Goal: Task Accomplishment & Management: Manage account settings

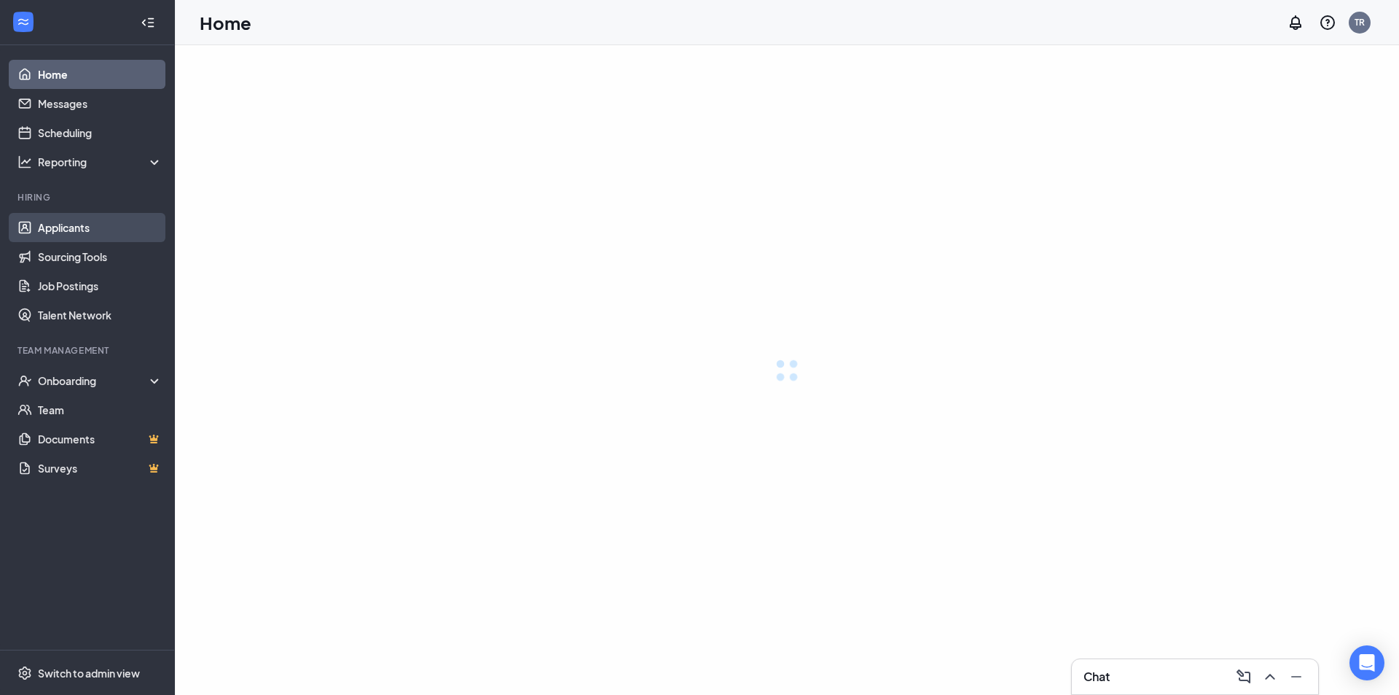
click at [69, 222] on link "Applicants" at bounding box center [100, 227] width 125 height 29
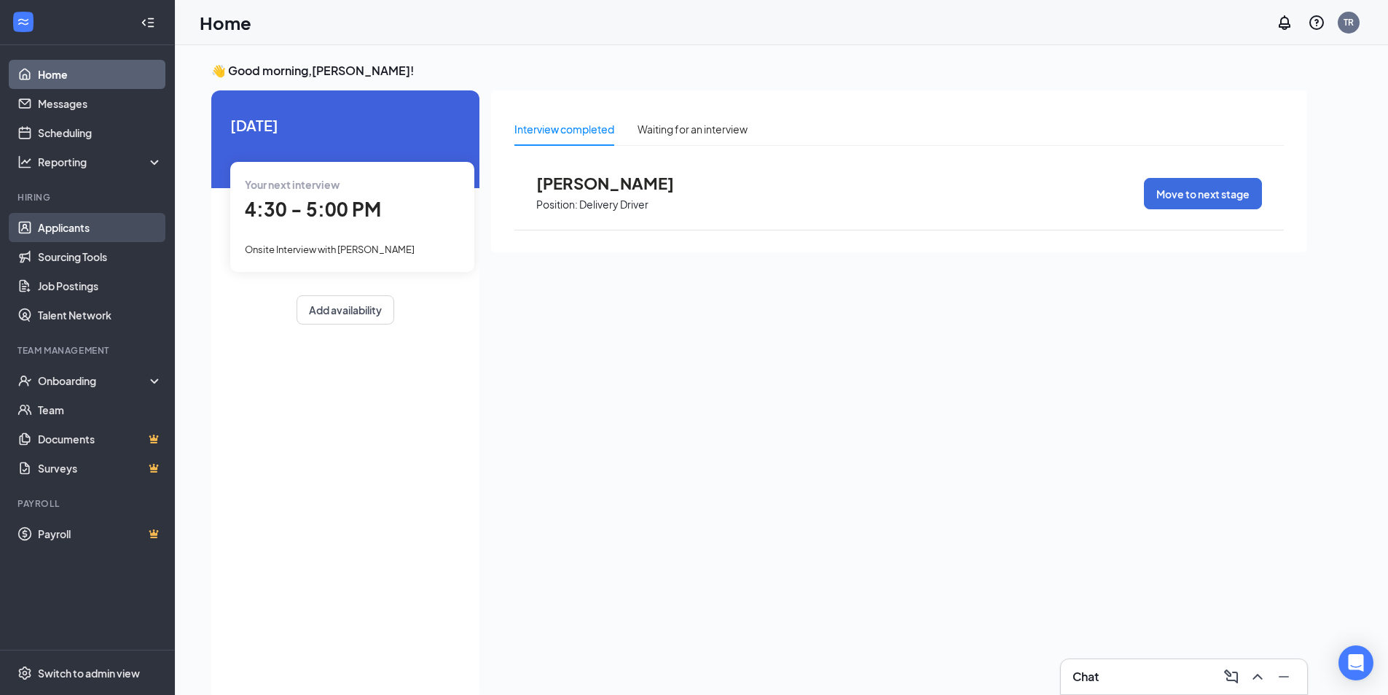
click at [40, 216] on link "Applicants" at bounding box center [100, 227] width 125 height 29
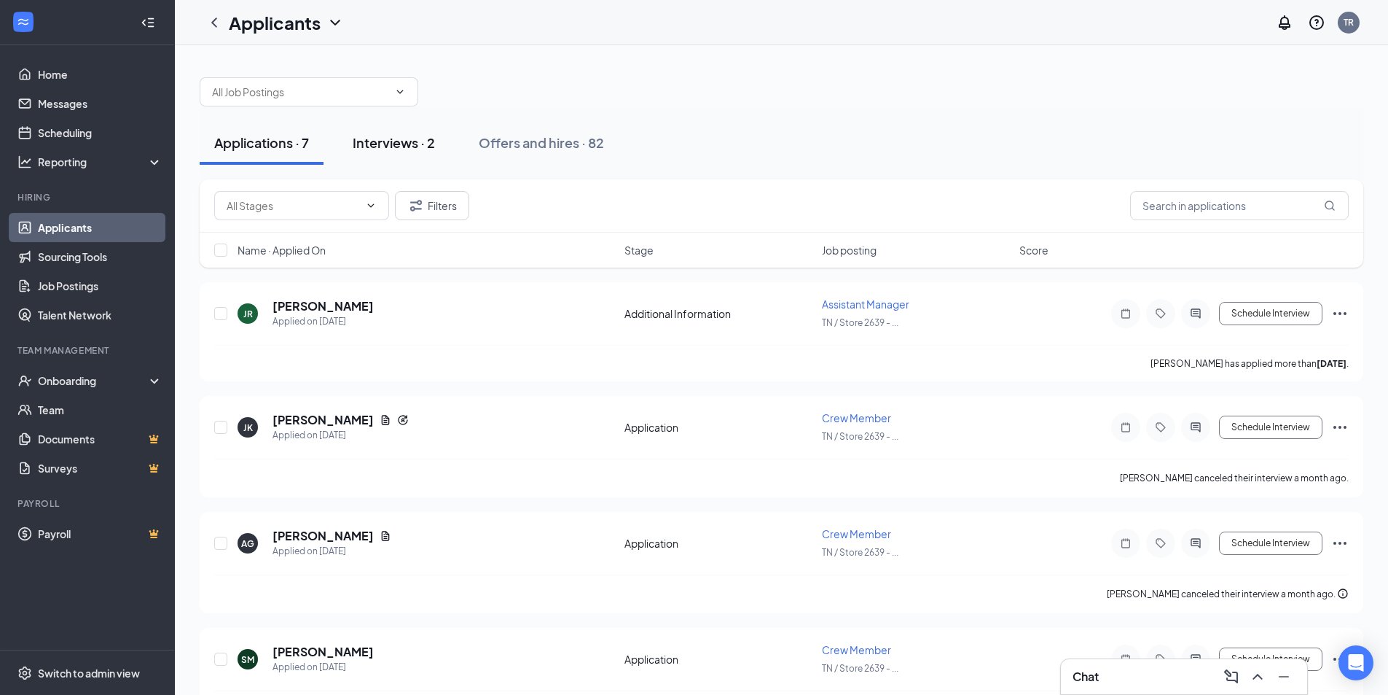
click at [395, 143] on div "Interviews · 2" at bounding box center [394, 142] width 82 height 18
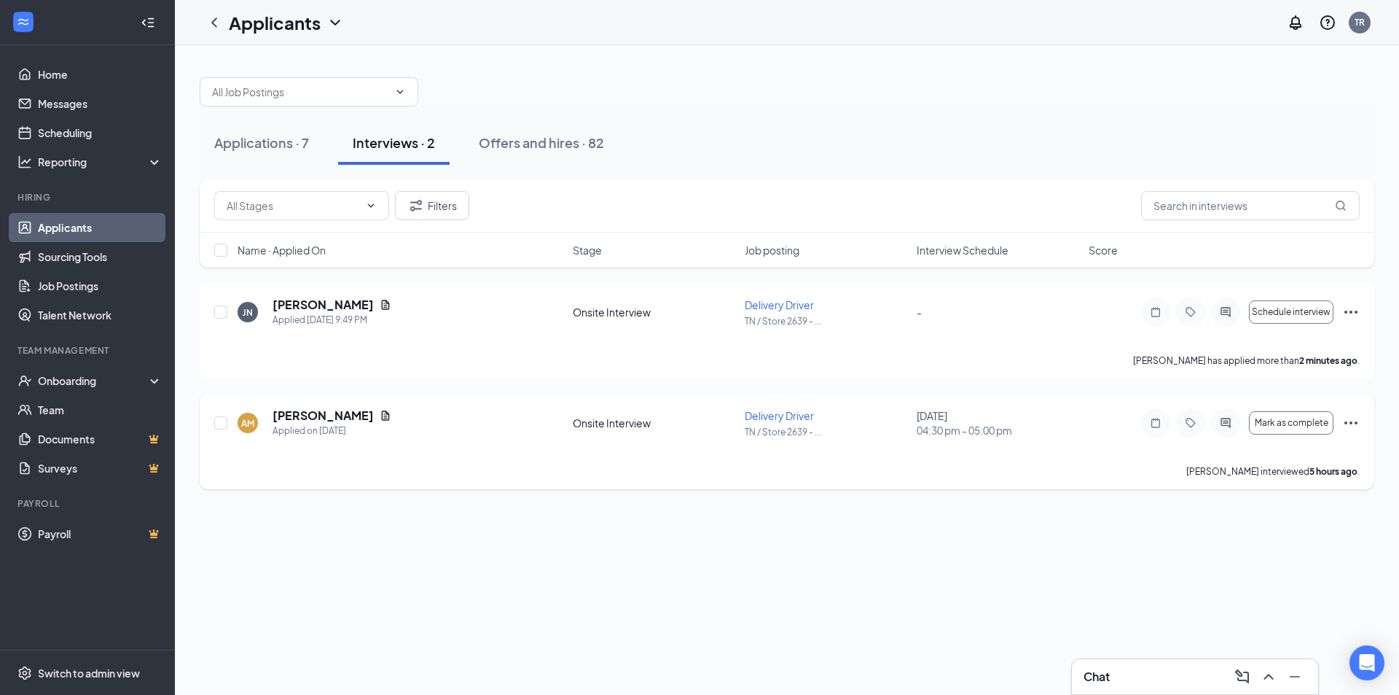
click at [1360, 426] on div "AM [PERSON_NAME] Applied on [DATE] Onsite Interview Delivery Driver TN / Store …" at bounding box center [787, 441] width 1175 height 96
click at [1345, 425] on icon "Ellipses" at bounding box center [1350, 422] width 17 height 17
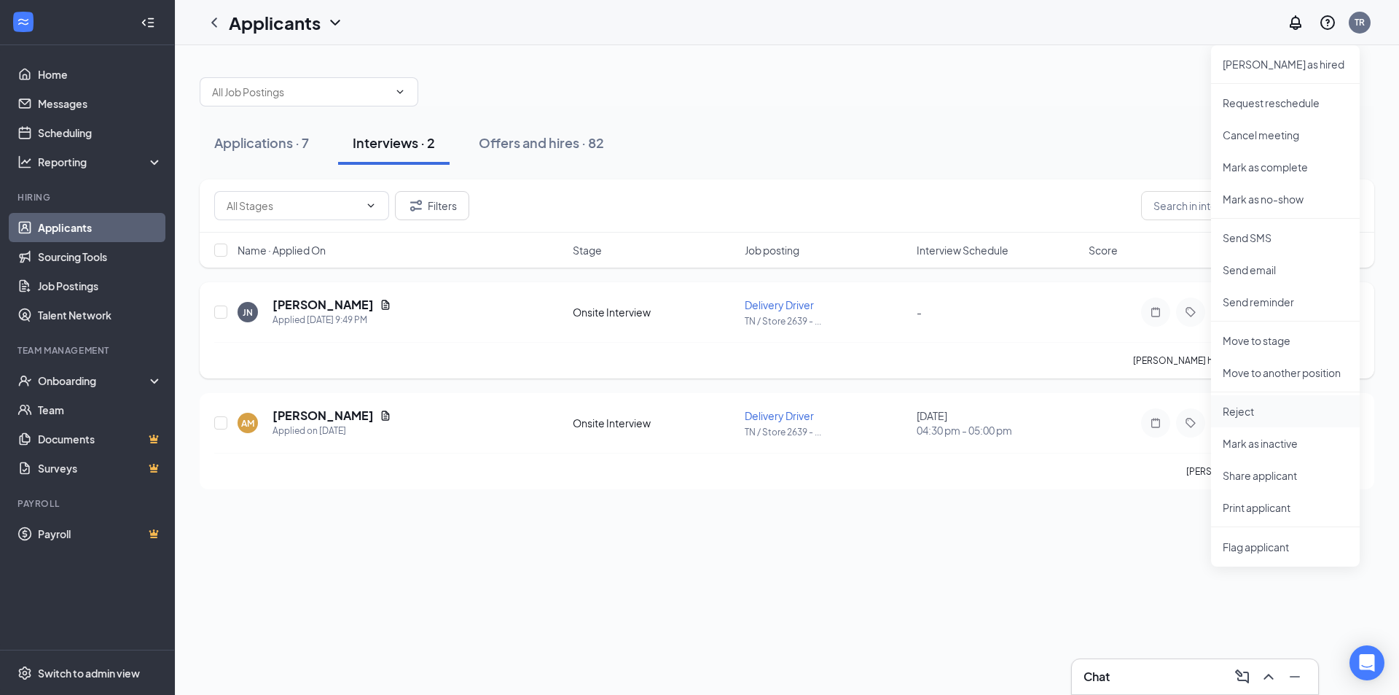
click at [1241, 407] on p "Reject" at bounding box center [1285, 411] width 125 height 15
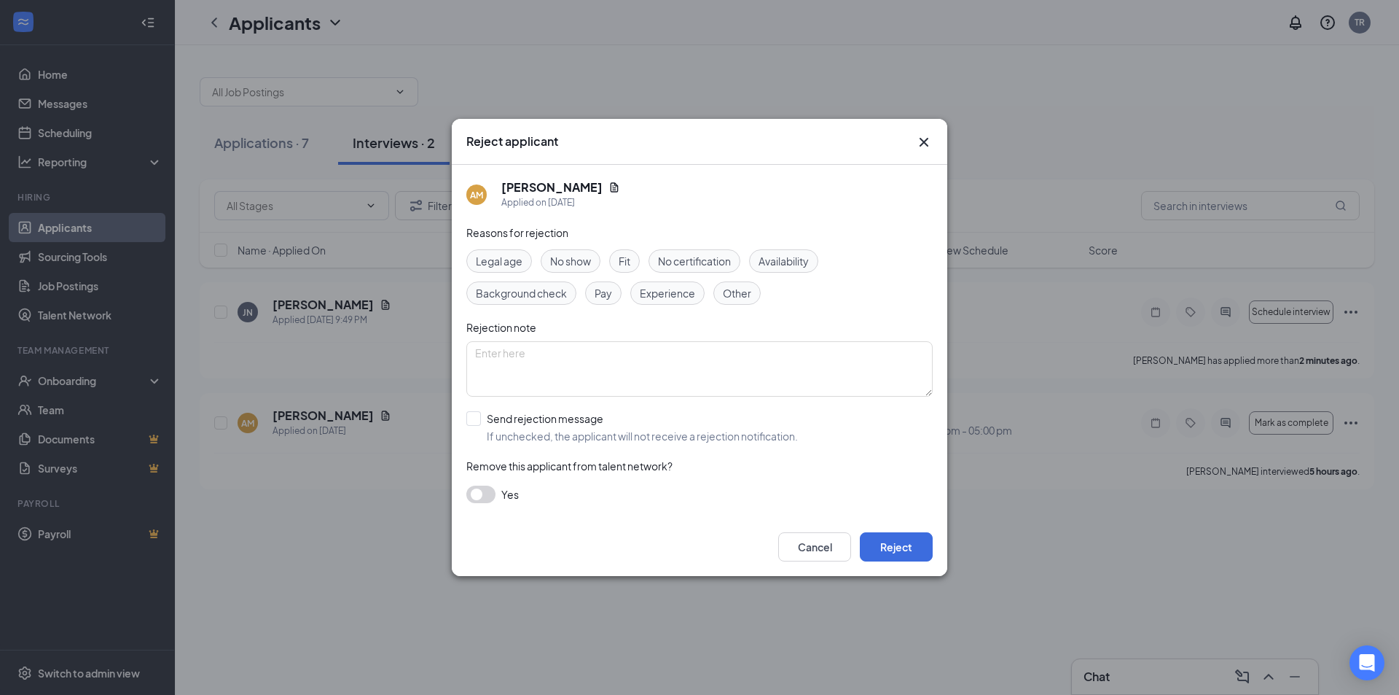
click at [565, 270] on div "No show" at bounding box center [571, 260] width 60 height 23
click at [595, 256] on div "No show" at bounding box center [571, 260] width 60 height 23
click at [588, 259] on span "No show" at bounding box center [570, 261] width 41 height 16
click at [875, 547] on button "Reject" at bounding box center [896, 546] width 73 height 29
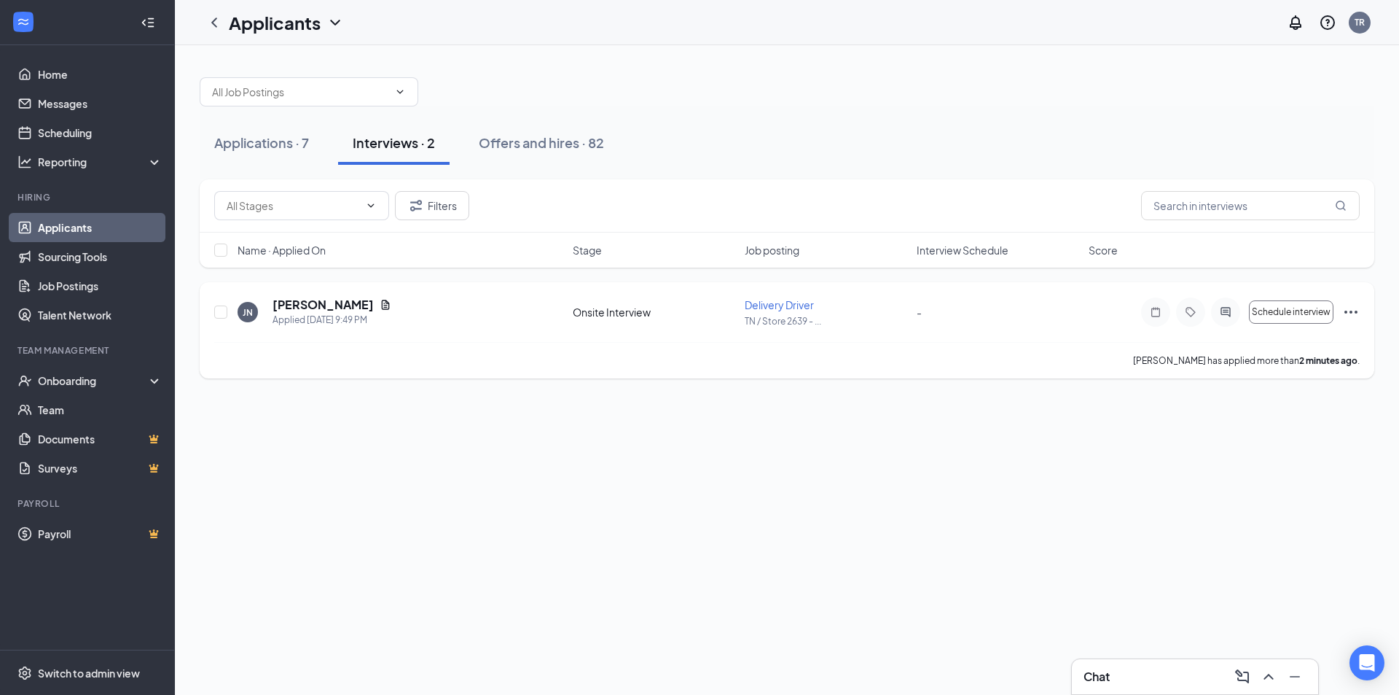
click at [356, 306] on div "[PERSON_NAME]" at bounding box center [332, 305] width 119 height 16
click at [380, 305] on icon "Document" at bounding box center [386, 305] width 12 height 12
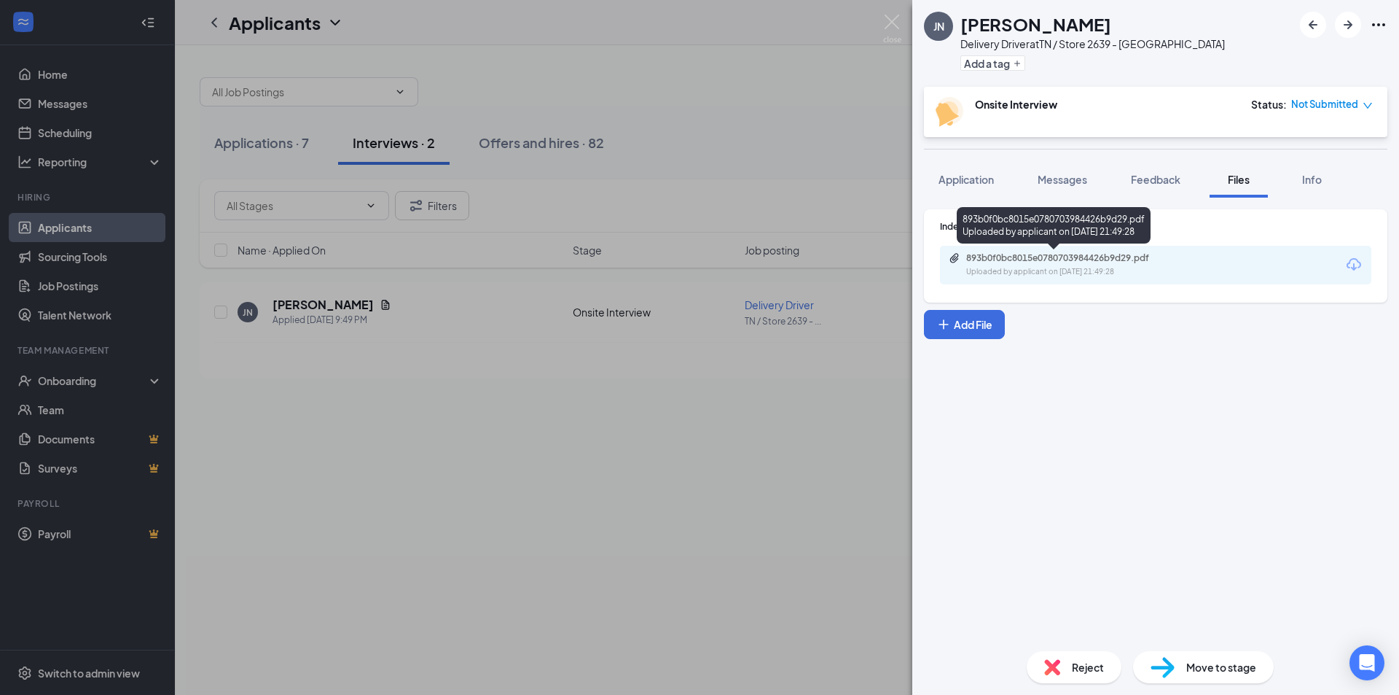
click at [1067, 235] on div "893b0f0bc8015e0780703984426b9d29.pdf Uploaded by applicant on [DATE] 21:49:28" at bounding box center [1054, 225] width 194 height 36
click at [1063, 260] on div "893b0f0bc8015e0780703984426b9d29.pdf" at bounding box center [1068, 258] width 204 height 12
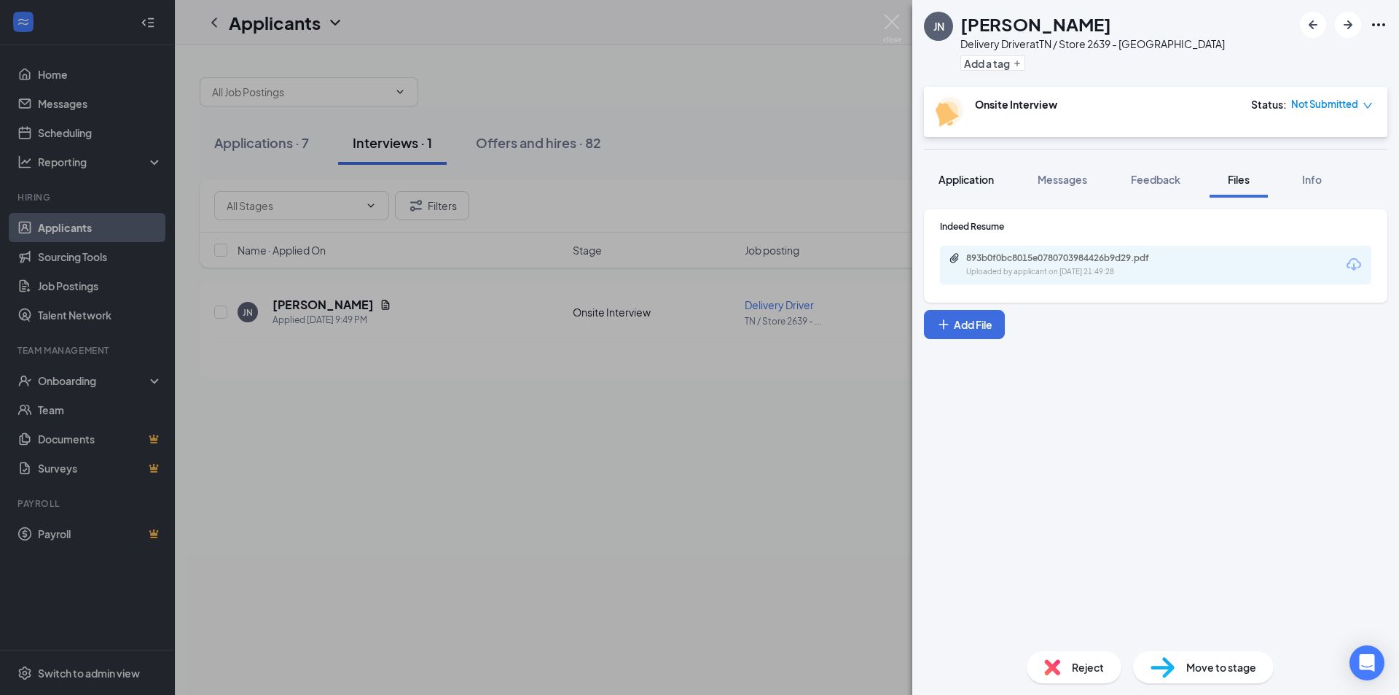
click at [965, 173] on span "Application" at bounding box center [966, 179] width 55 height 13
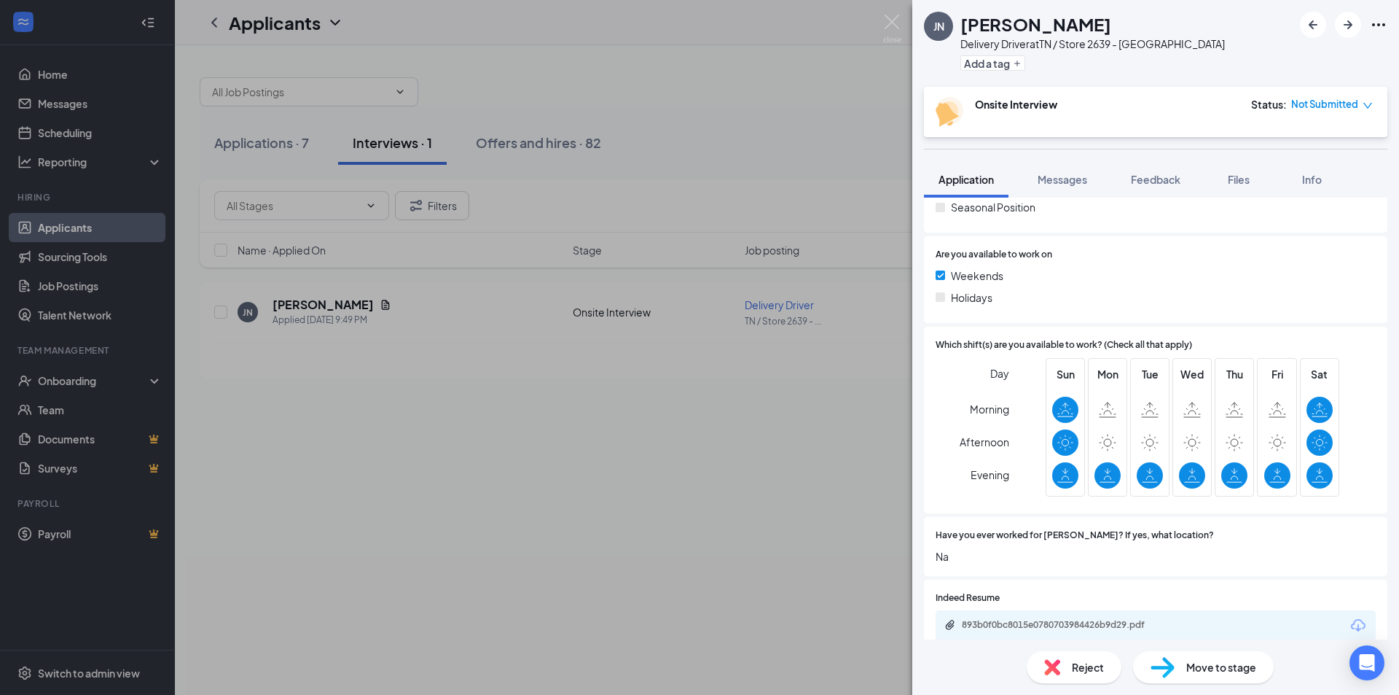
scroll to position [292, 0]
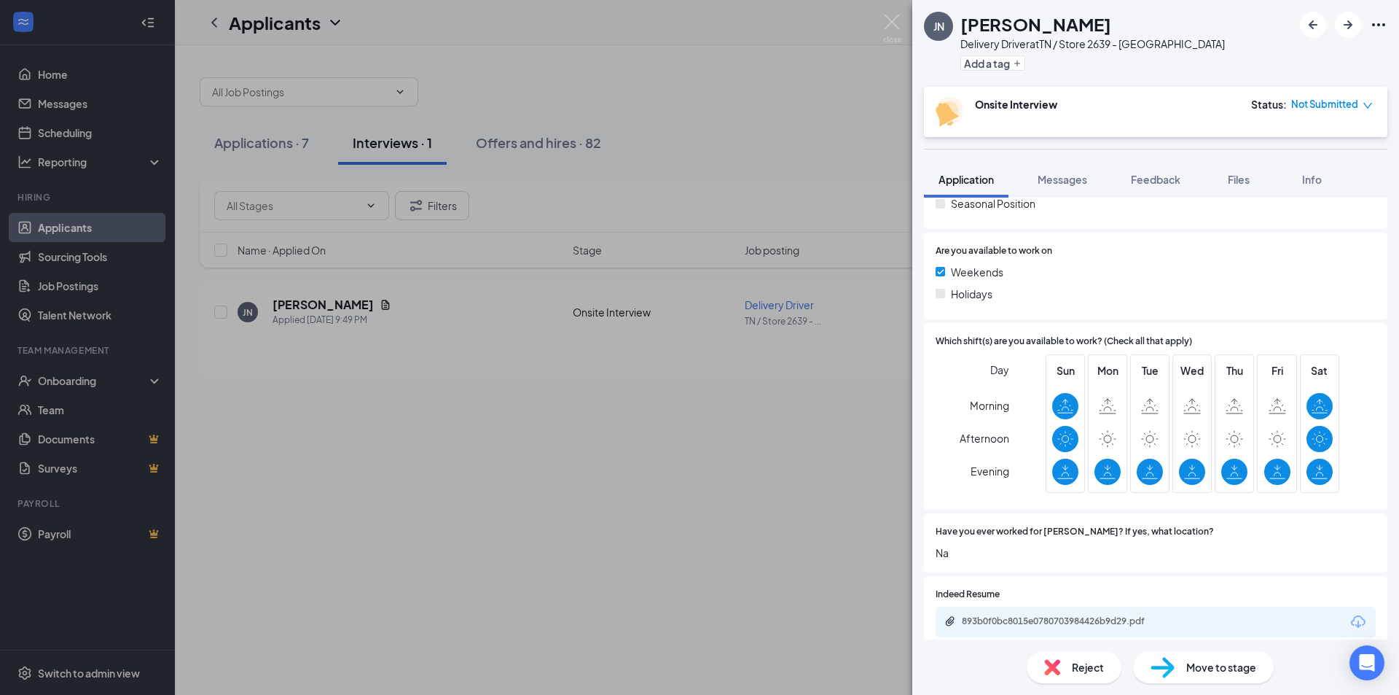
click at [826, 417] on div "JN [PERSON_NAME] Delivery Driver at [GEOGRAPHIC_DATA] / Store 2639 - [GEOGRAPHI…" at bounding box center [699, 347] width 1399 height 695
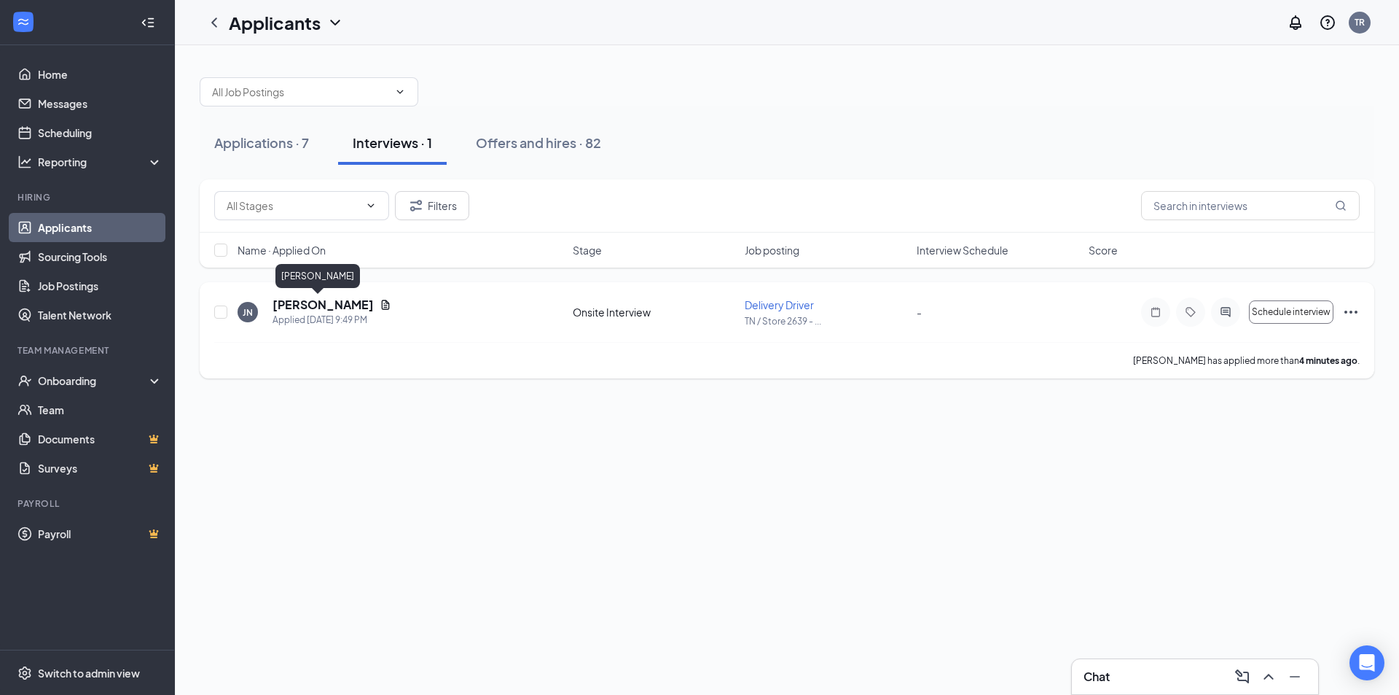
click at [284, 303] on h5 "[PERSON_NAME]" at bounding box center [323, 305] width 101 height 16
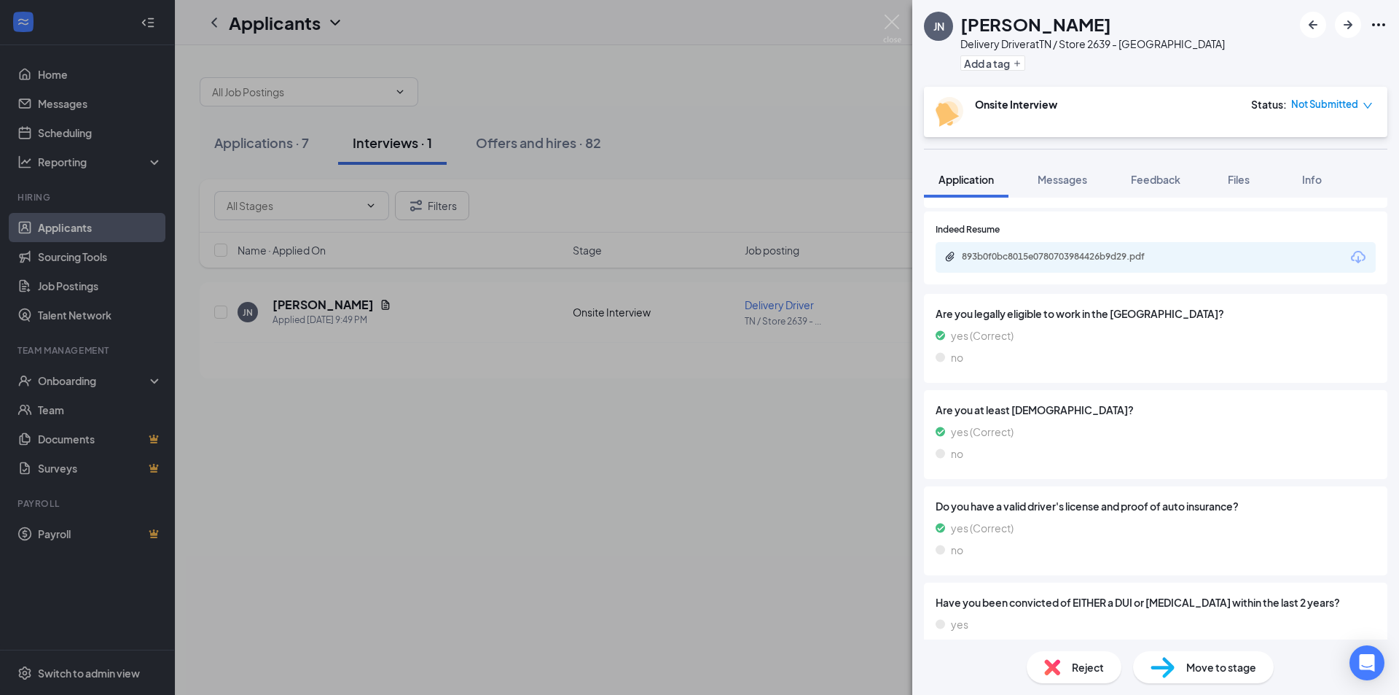
scroll to position [692, 0]
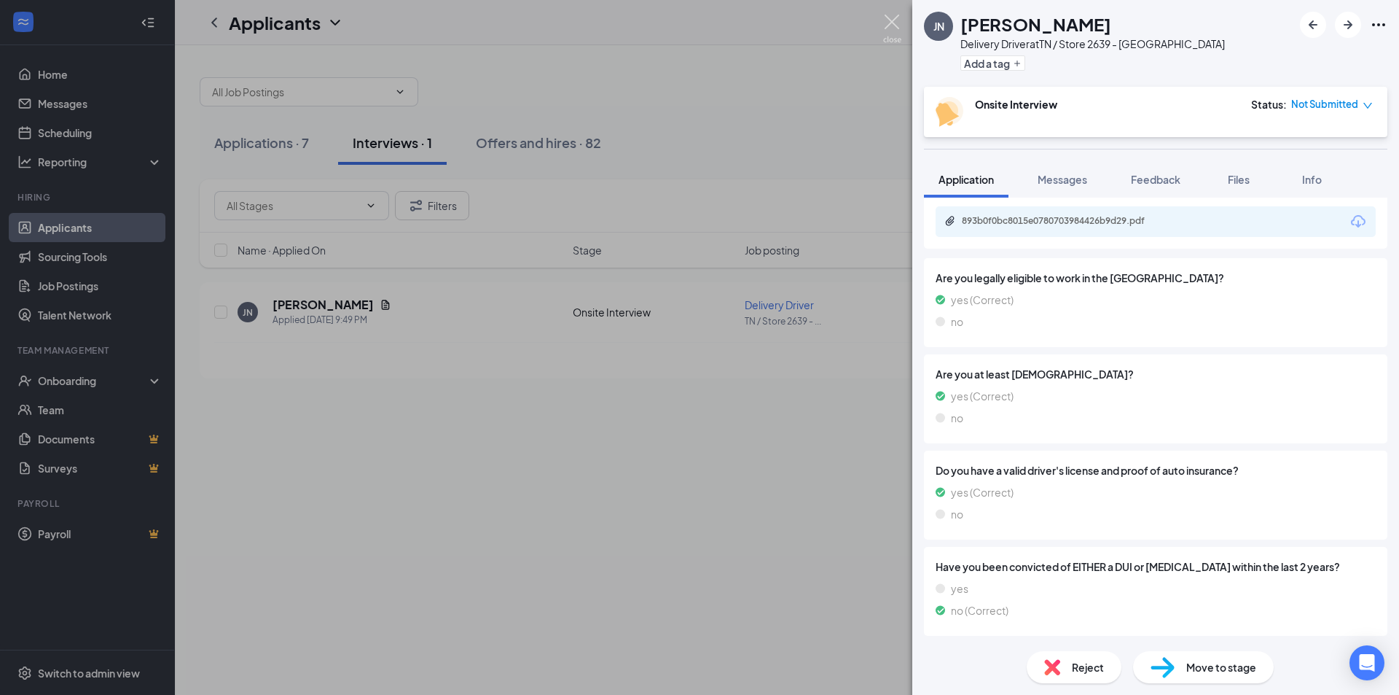
click at [884, 24] on img at bounding box center [892, 29] width 18 height 28
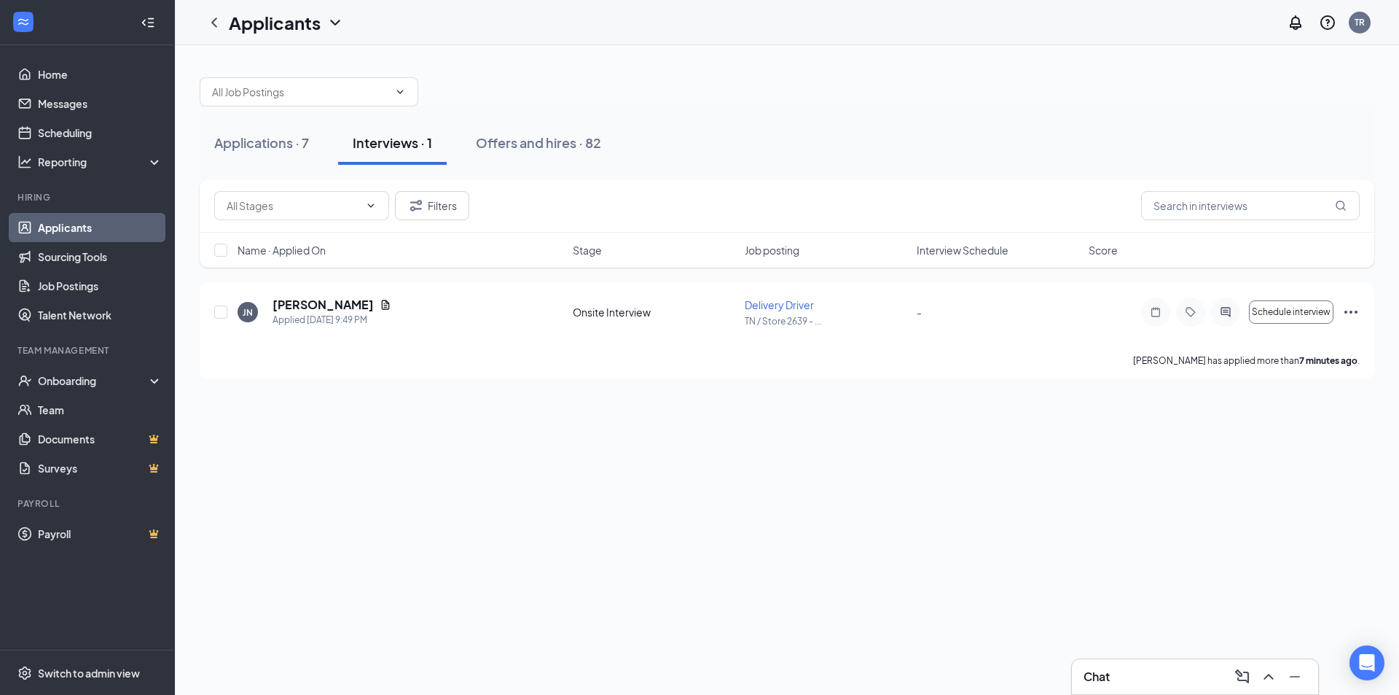
click at [52, 224] on link "Applicants" at bounding box center [100, 227] width 125 height 29
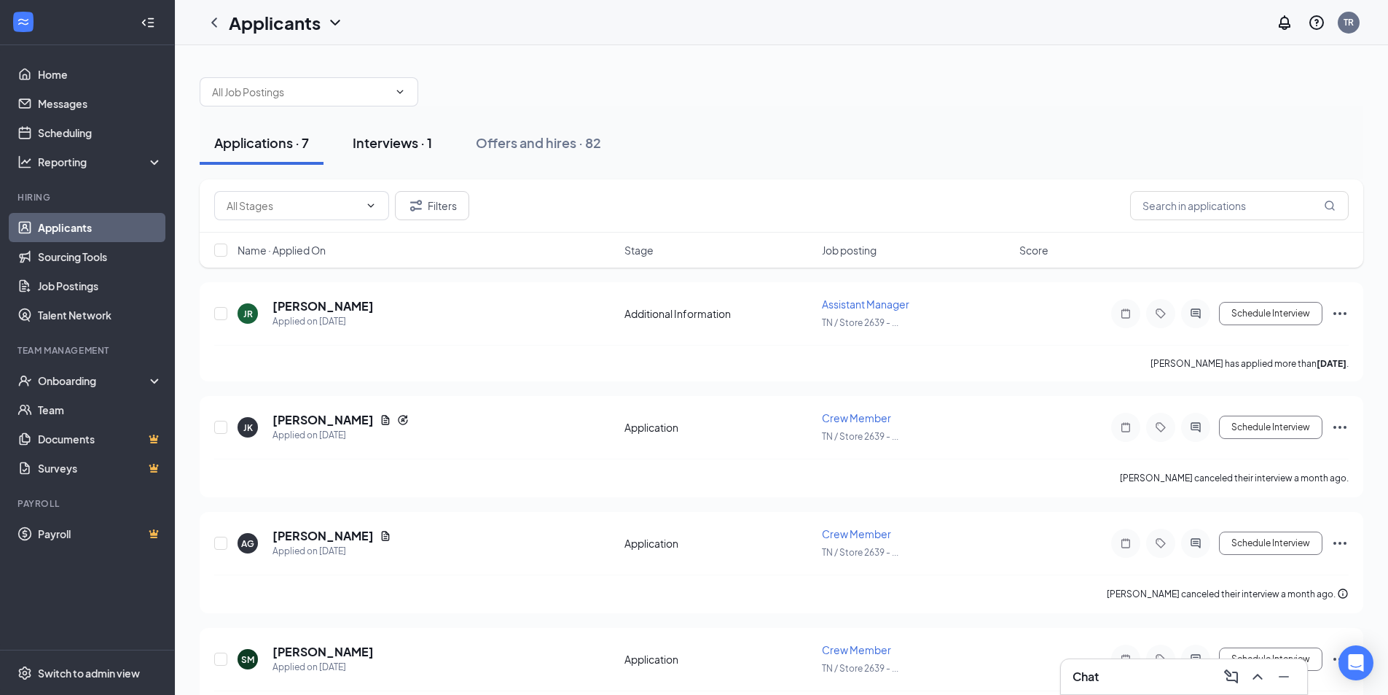
click at [410, 144] on div "Interviews · 1" at bounding box center [392, 142] width 79 height 18
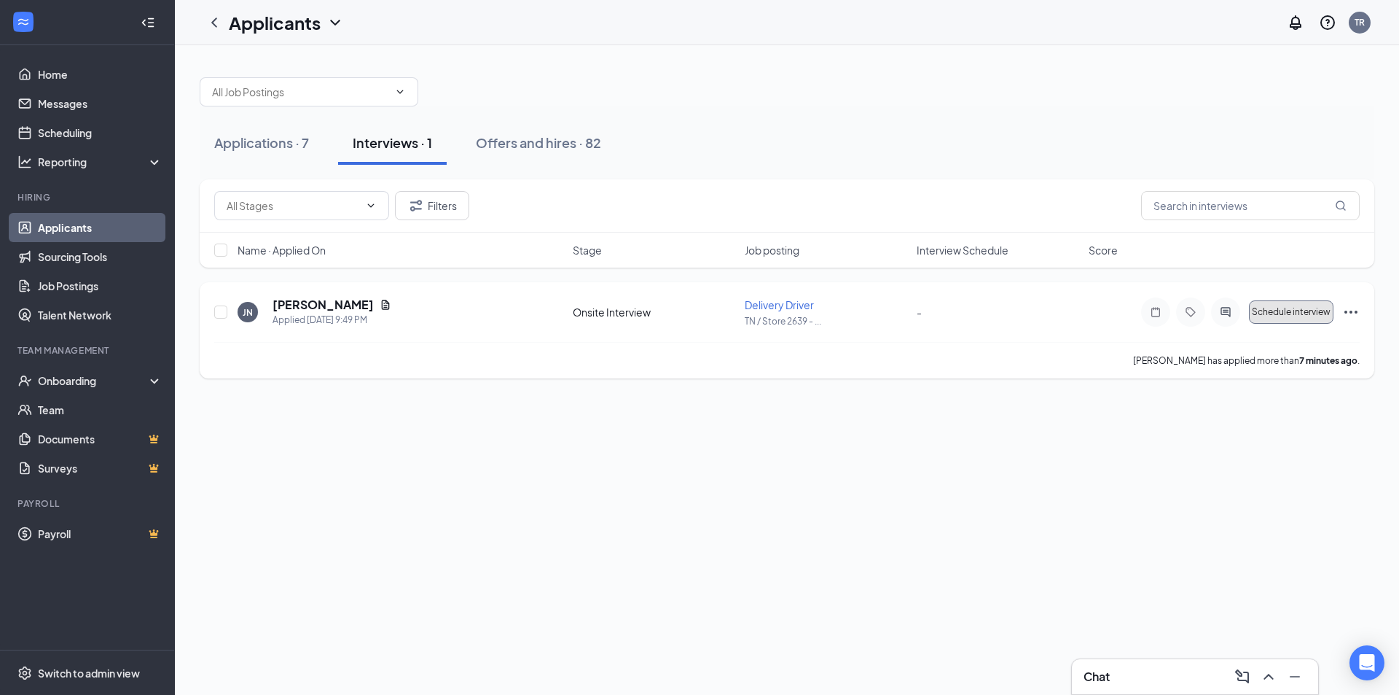
click at [1286, 316] on span "Schedule interview" at bounding box center [1291, 312] width 79 height 10
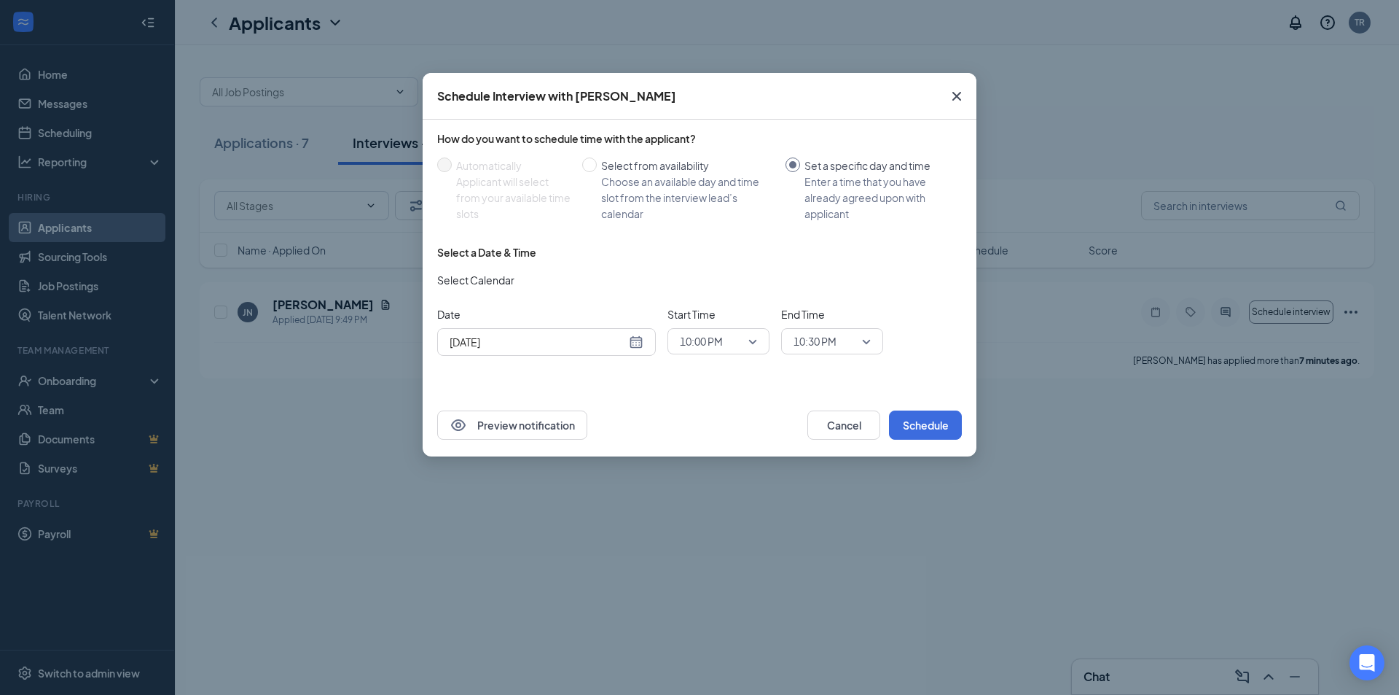
click at [966, 98] on span "Close" at bounding box center [956, 96] width 39 height 39
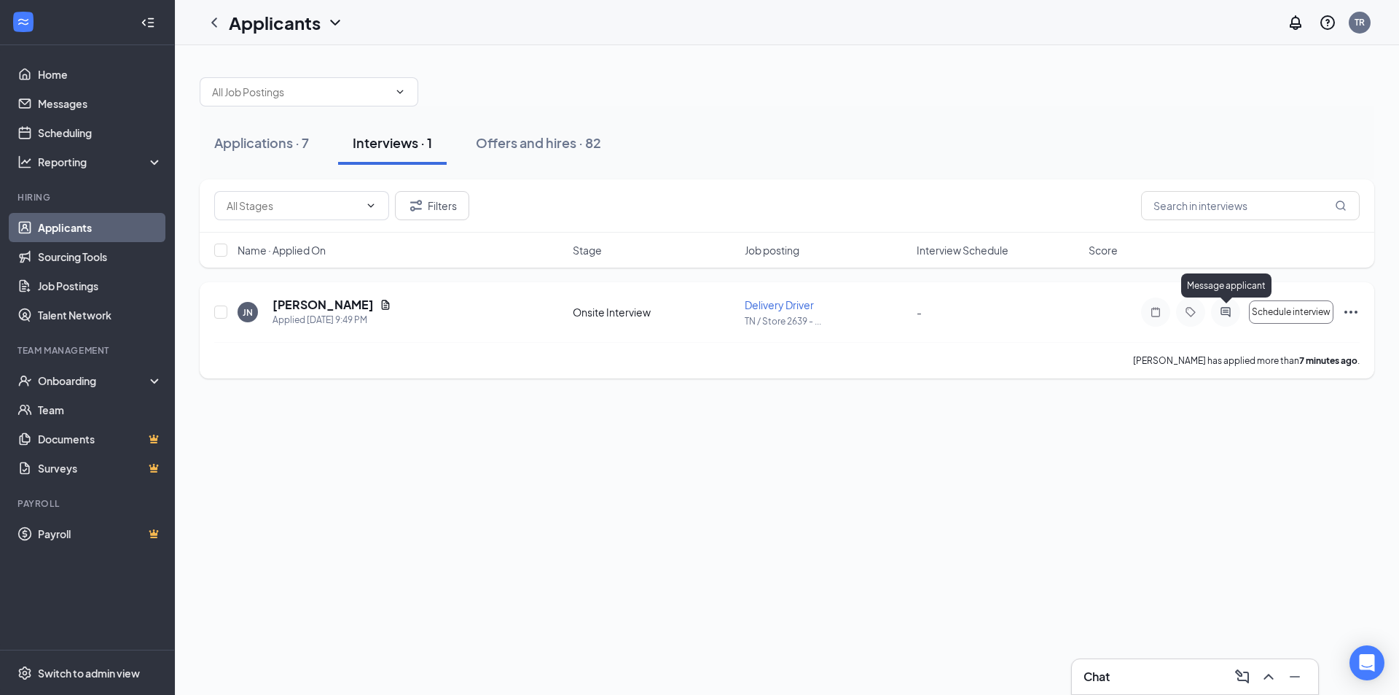
click at [1234, 317] on icon "ActiveChat" at bounding box center [1225, 312] width 17 height 12
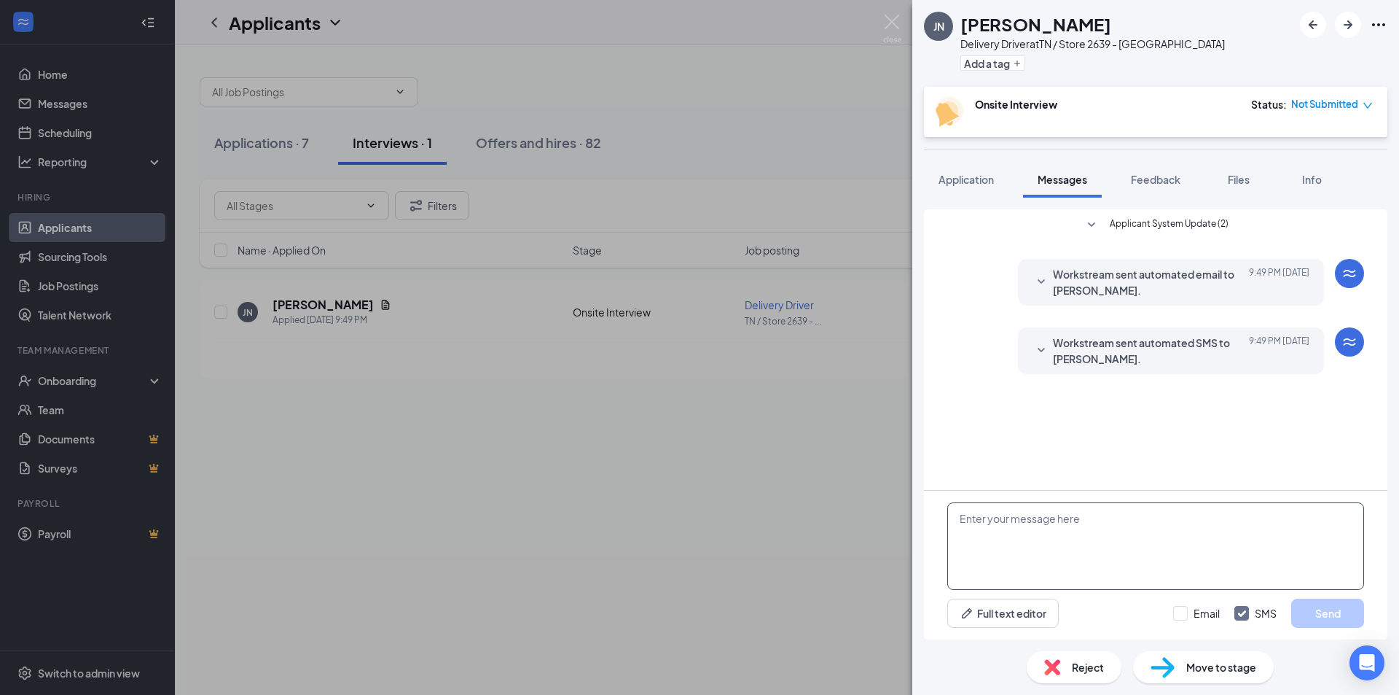
click at [1072, 561] on textarea at bounding box center [1155, 545] width 417 height 87
type textarea "When are you available to come in for a interview ?"
click at [1310, 612] on button "Send" at bounding box center [1327, 612] width 73 height 29
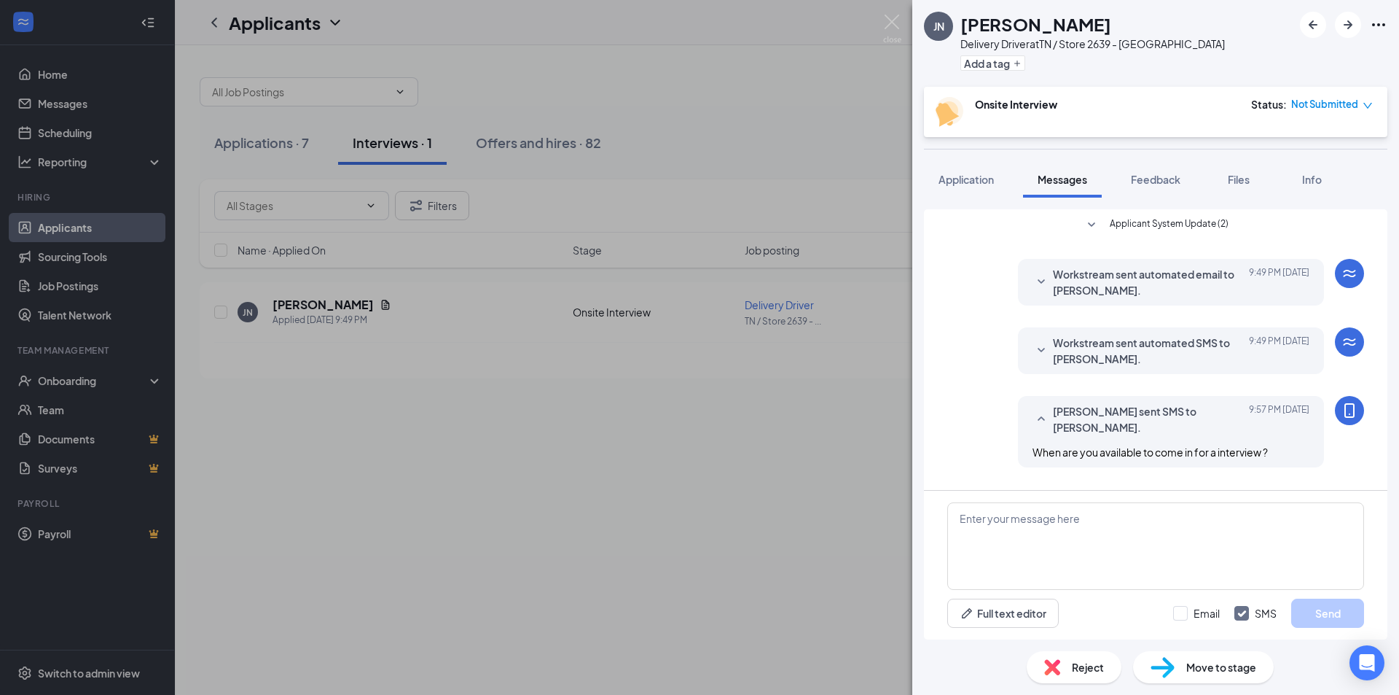
click at [906, 32] on div "JN [PERSON_NAME] Delivery Driver at [GEOGRAPHIC_DATA] / Store 2639 - [GEOGRAPHI…" at bounding box center [699, 347] width 1399 height 695
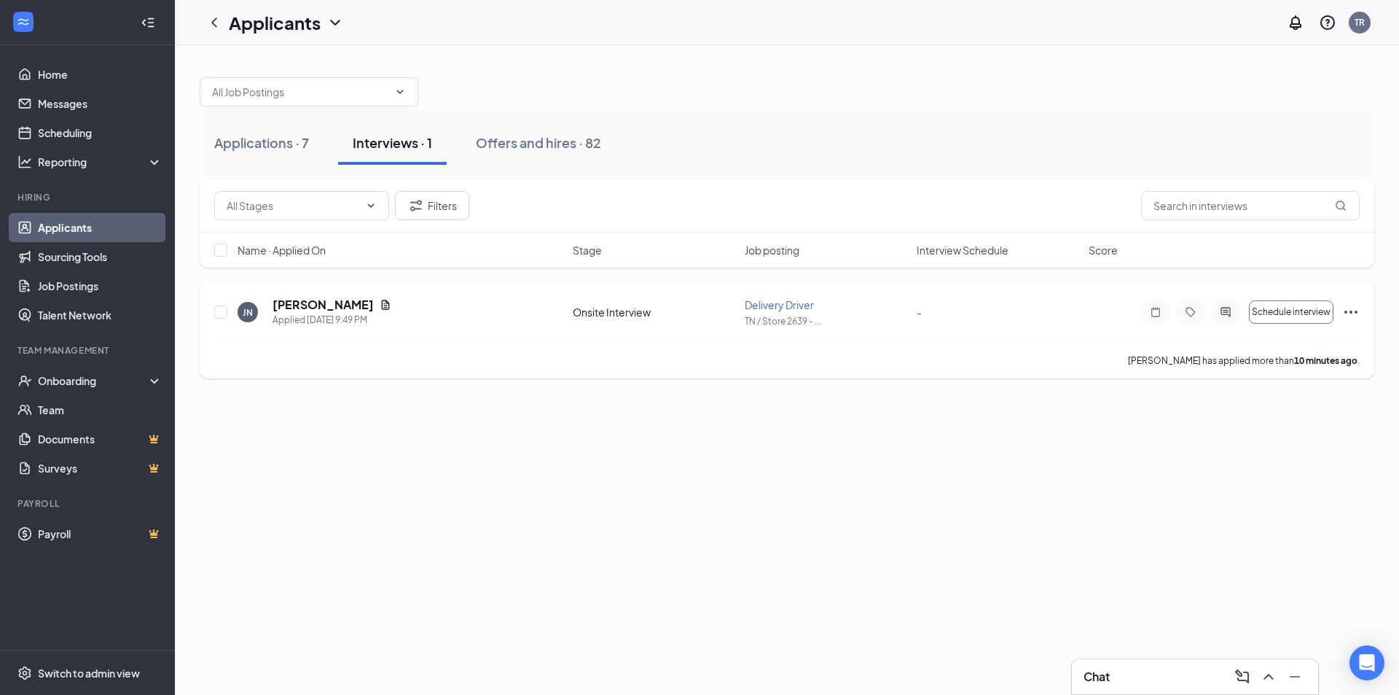
click at [1221, 306] on icon "ActiveChat" at bounding box center [1225, 312] width 17 height 12
